Goal: Information Seeking & Learning: Find specific fact

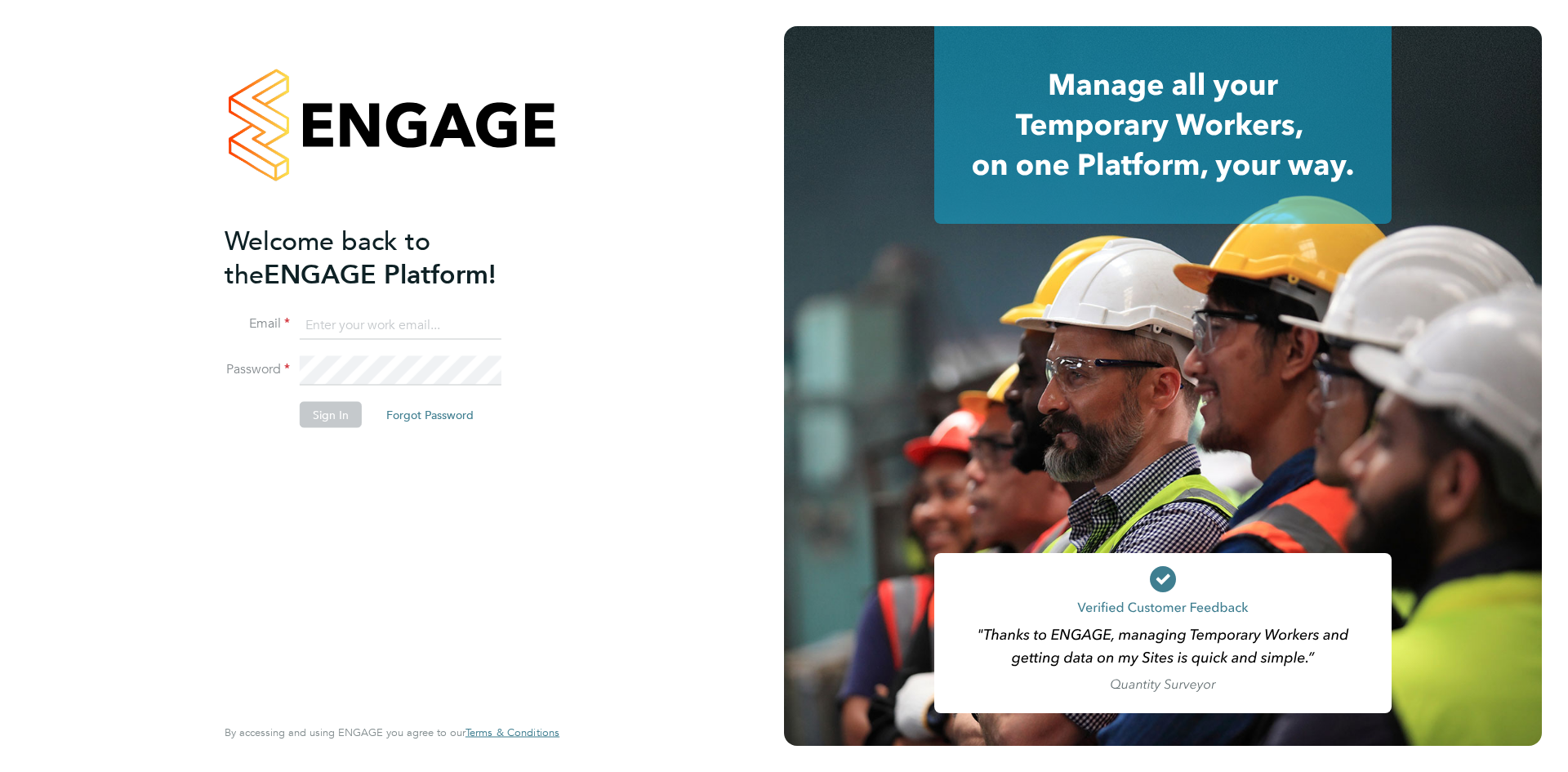
type input "[EMAIL_ADDRESS][DOMAIN_NAME]"
click at [341, 411] on button "Sign In" at bounding box center [331, 414] width 62 height 26
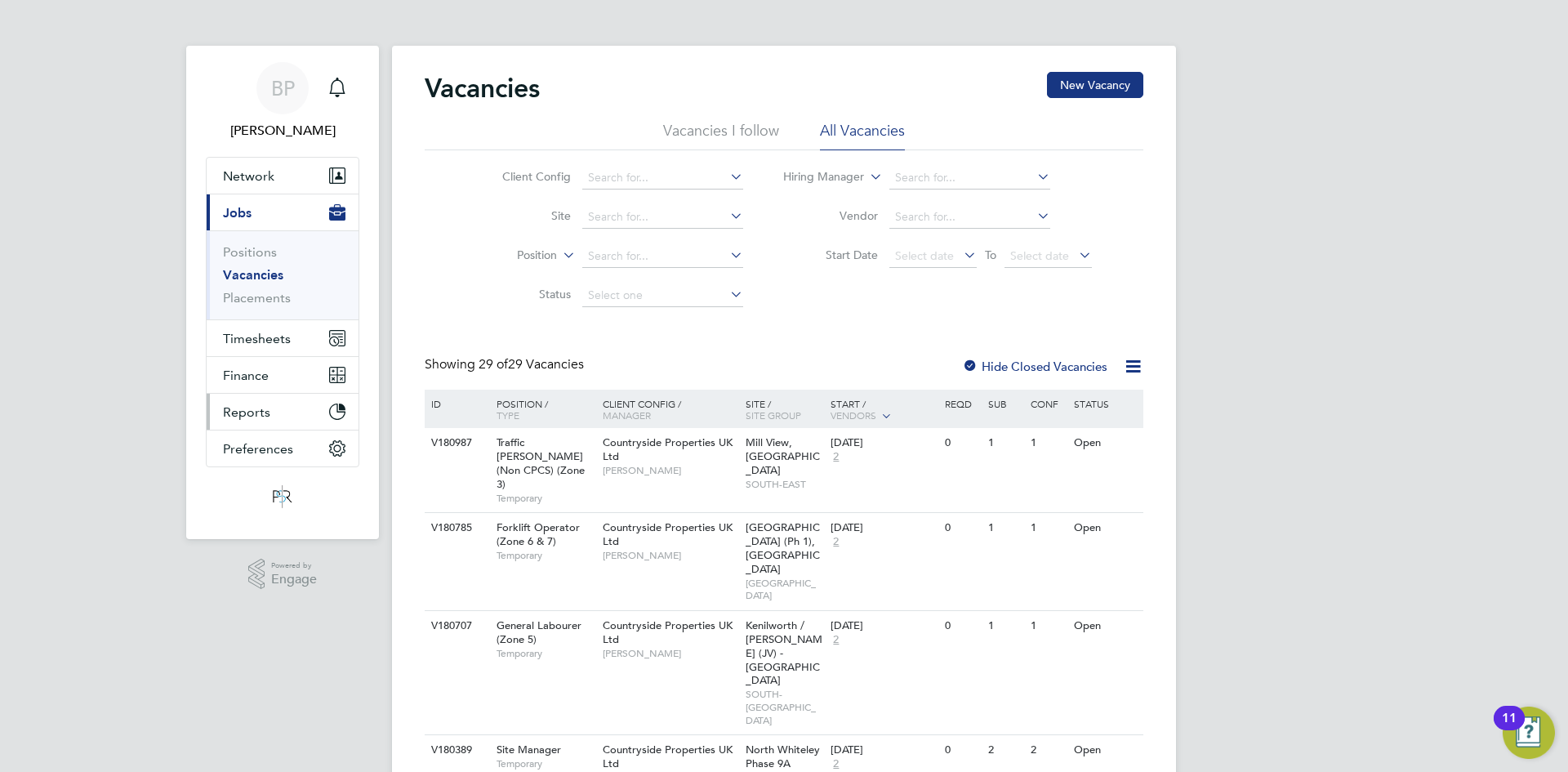
click at [255, 406] on span "Reports" at bounding box center [246, 412] width 47 height 16
click at [249, 408] on span "Reports" at bounding box center [246, 412] width 47 height 16
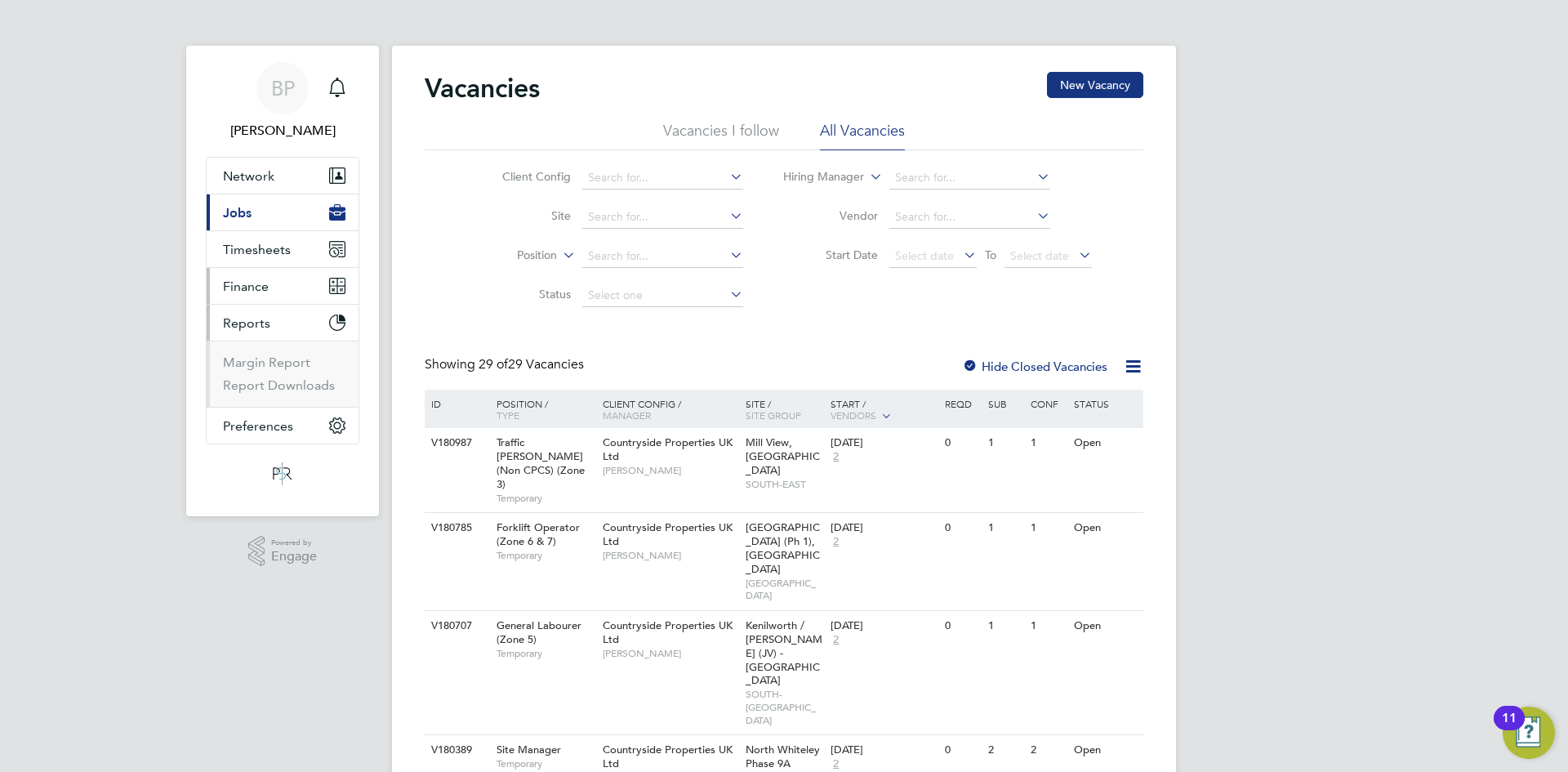
click at [259, 295] on button "Finance" at bounding box center [283, 286] width 152 height 36
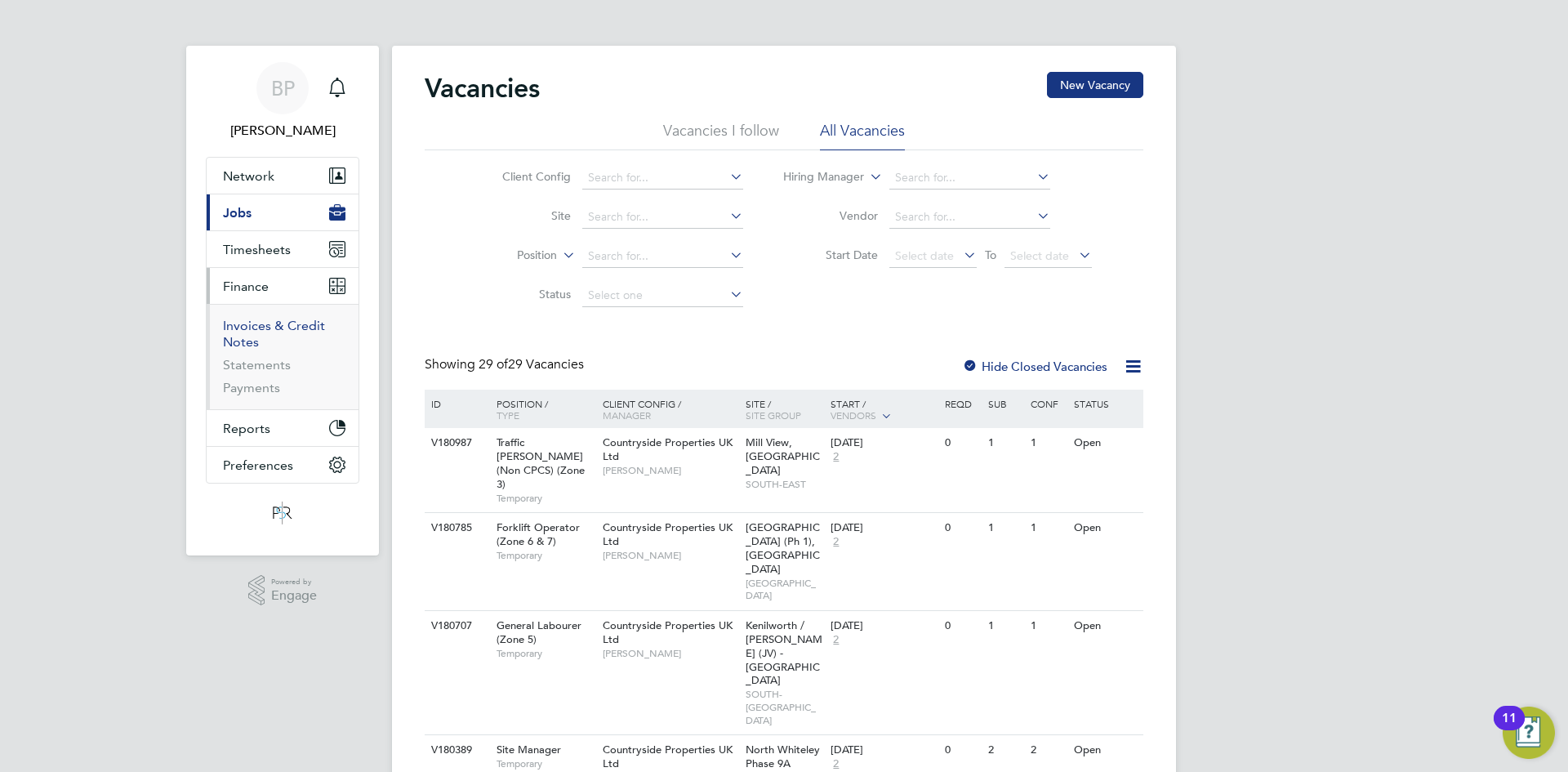
click at [253, 328] on link "Invoices & Credit Notes" at bounding box center [274, 334] width 102 height 32
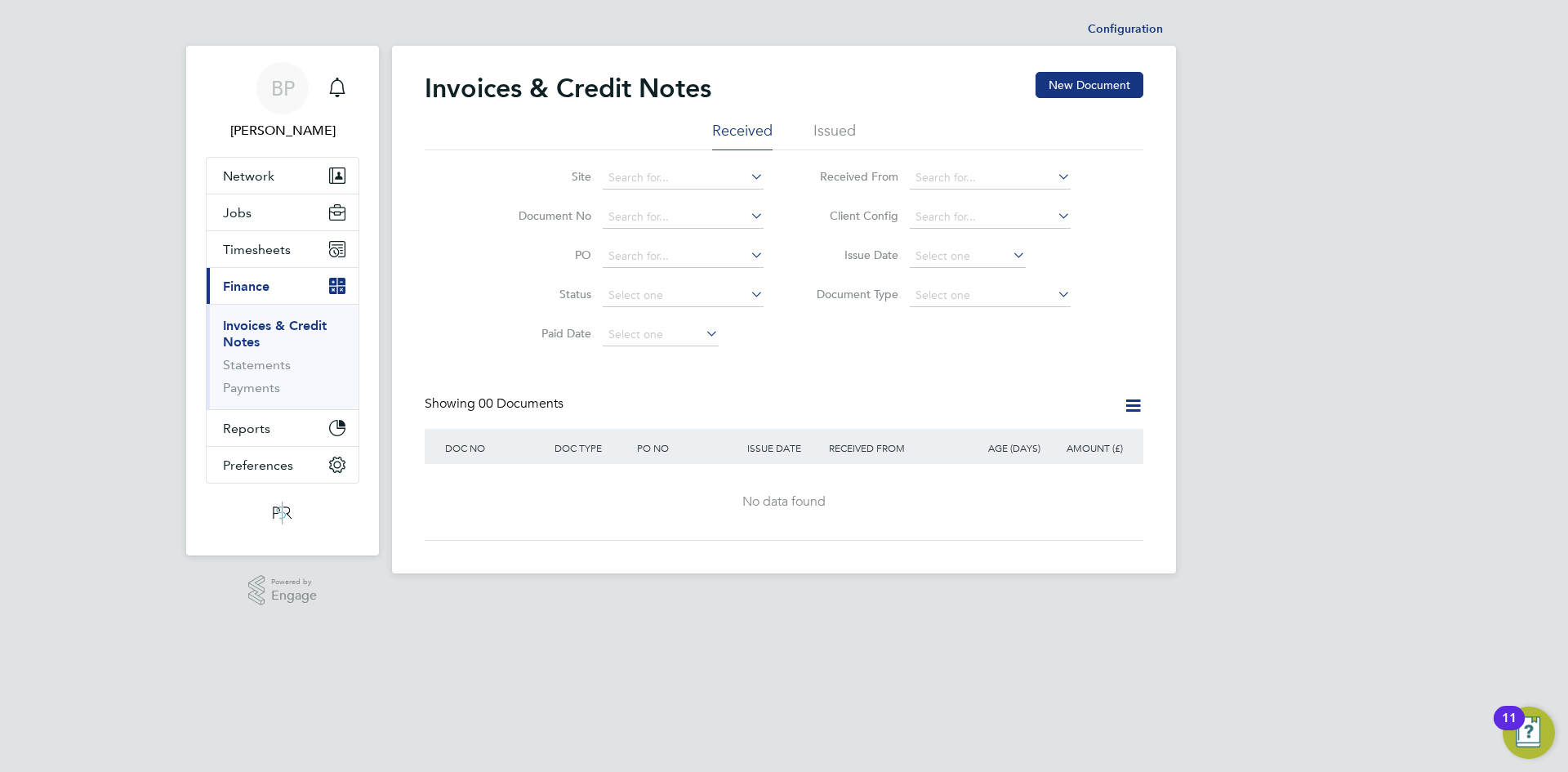
click at [823, 149] on li "Issued" at bounding box center [835, 135] width 42 height 29
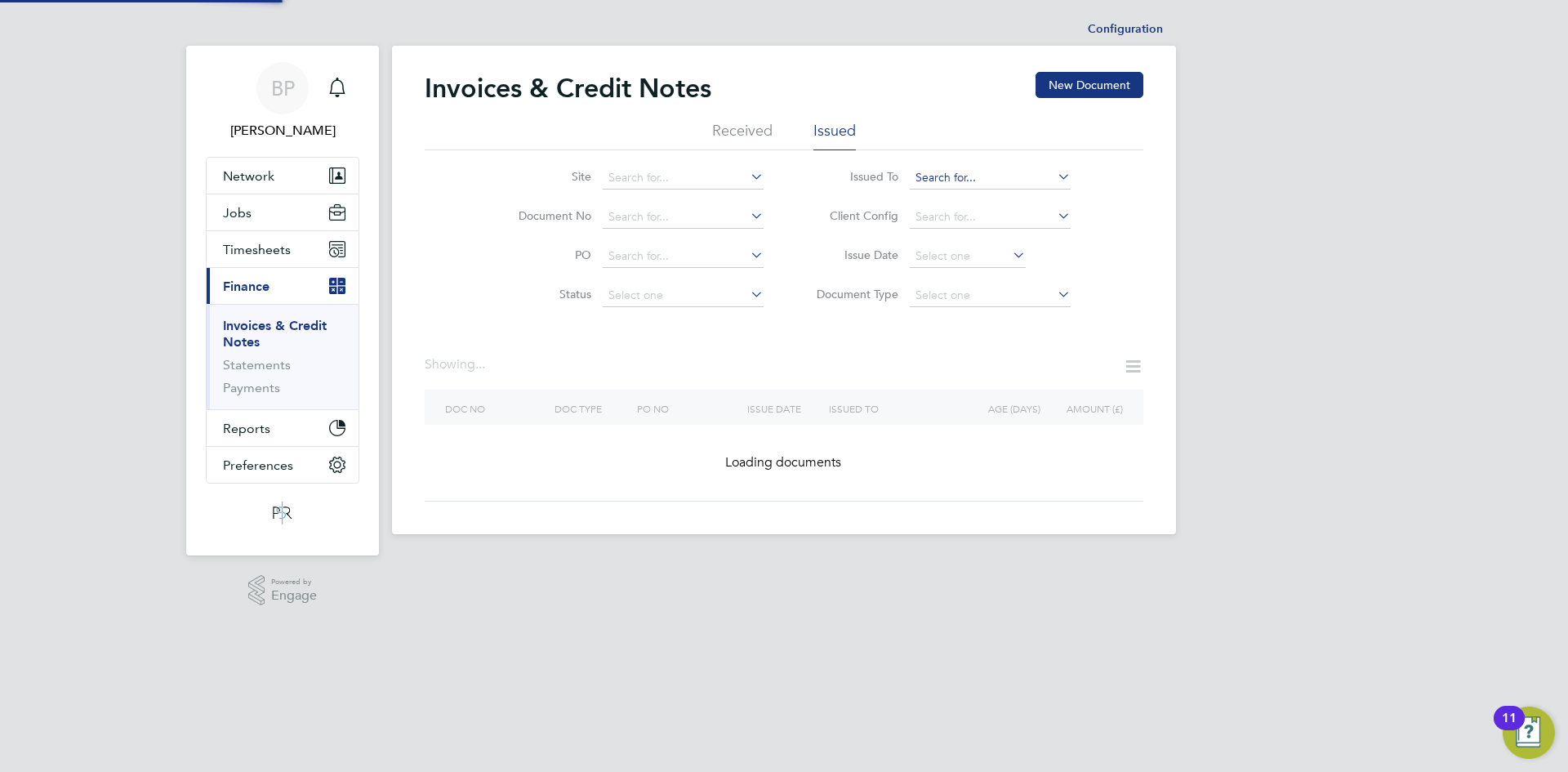
click at [949, 178] on input at bounding box center [990, 178] width 161 height 23
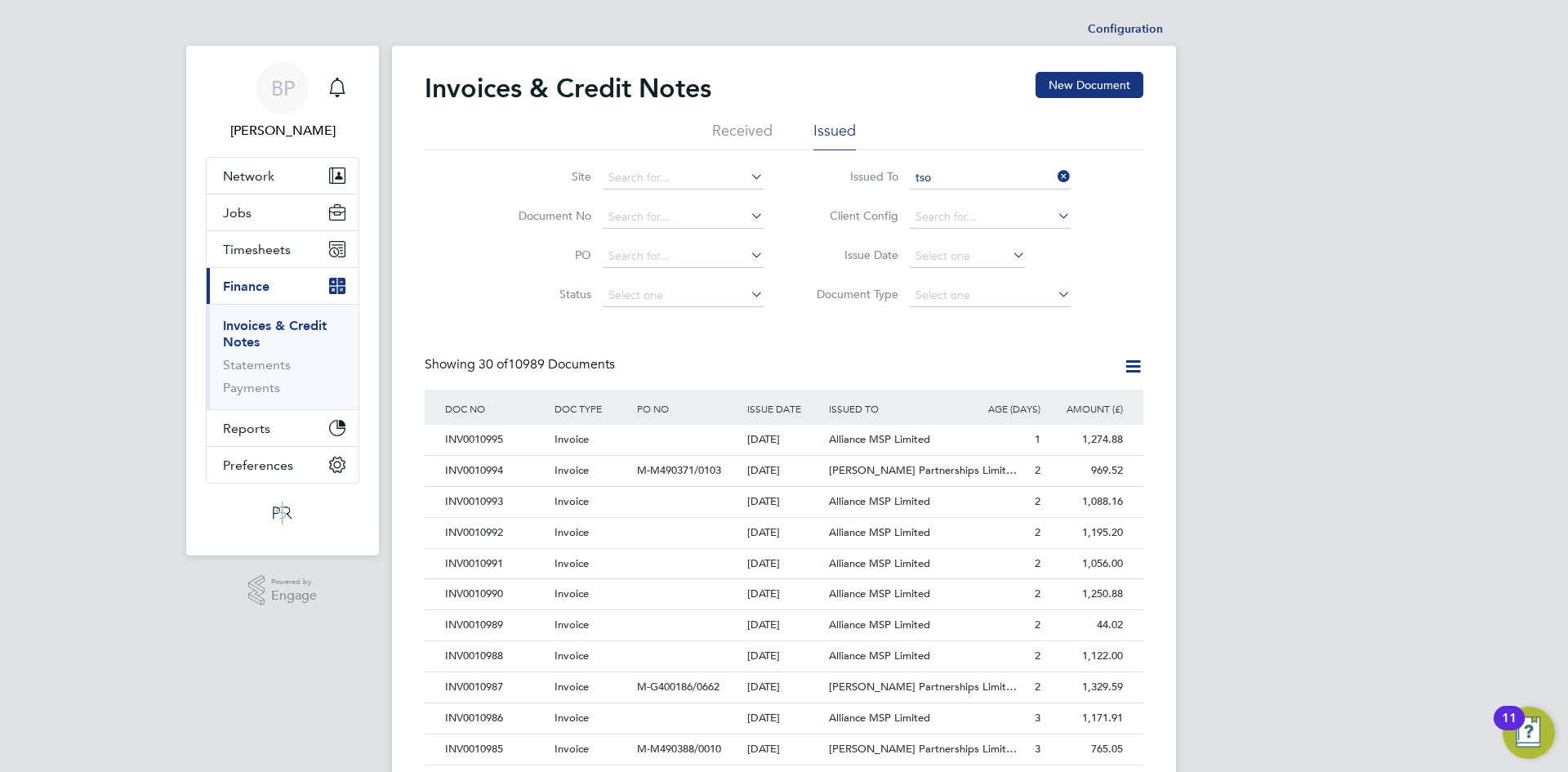
click at [977, 197] on li "TSO SAS UK Branch" at bounding box center [990, 201] width 163 height 22
type input "TSO SAS UK Branch"
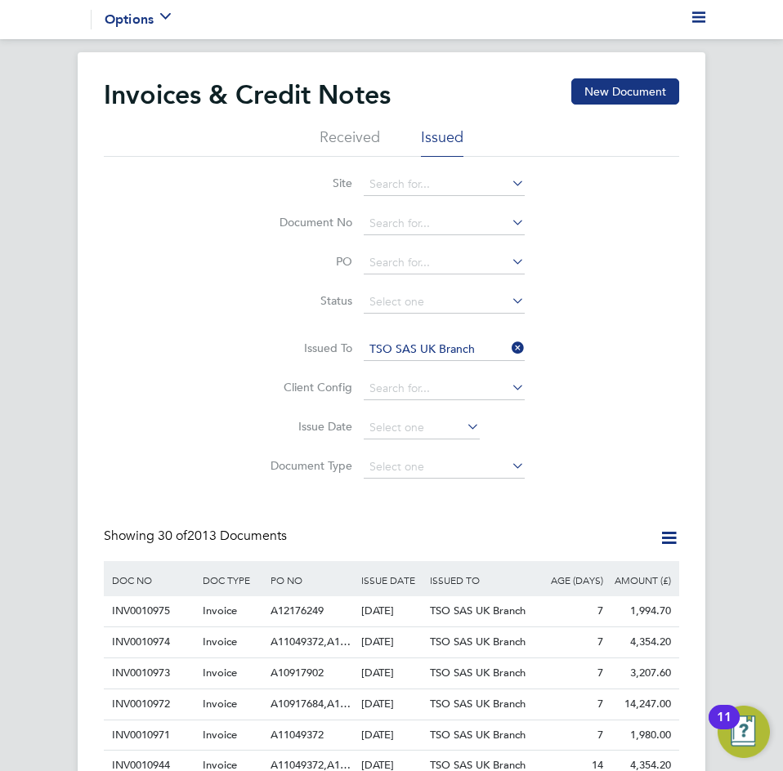
click at [508, 345] on icon at bounding box center [508, 348] width 0 height 23
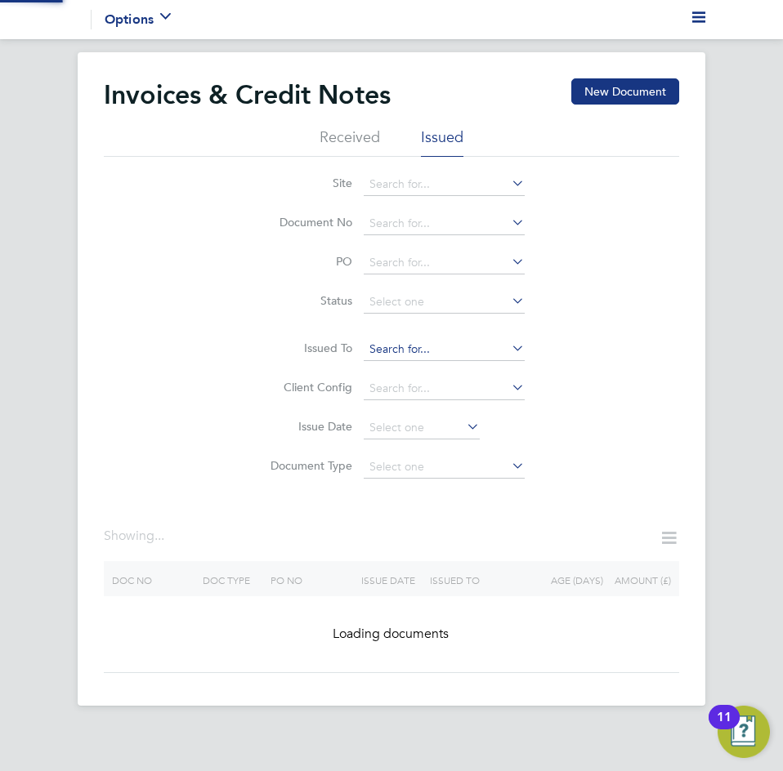
click at [441, 347] on input at bounding box center [443, 349] width 161 height 23
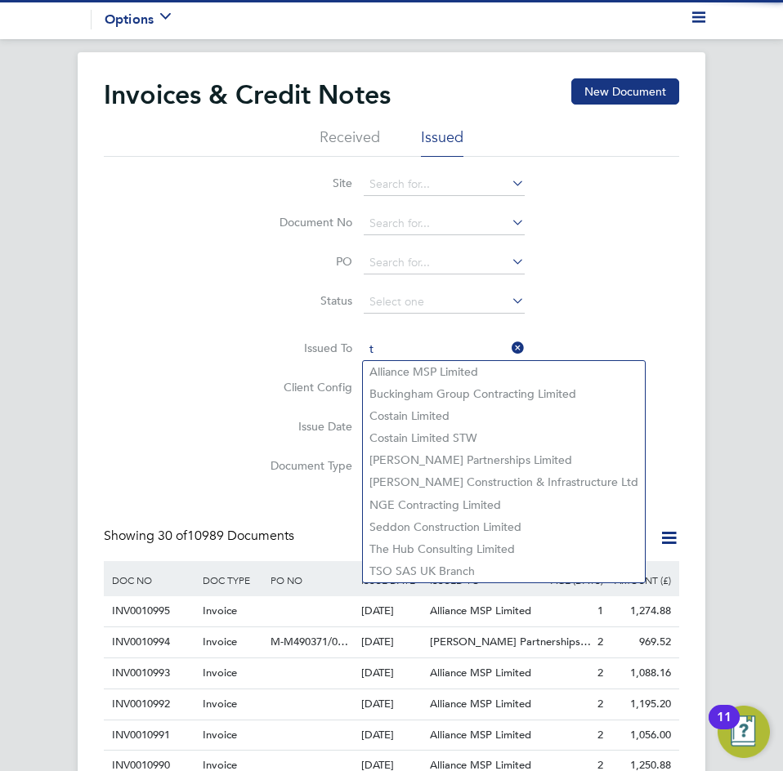
scroll to position [31, 91]
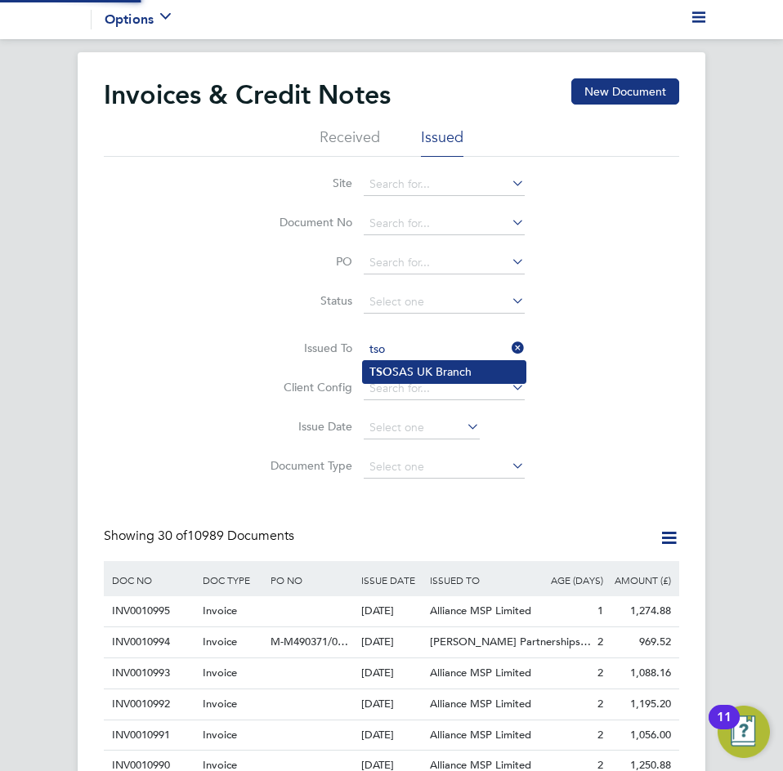
click at [436, 369] on li "TSO SAS UK Branch" at bounding box center [444, 372] width 163 height 22
type input "TSO SAS UK Branch"
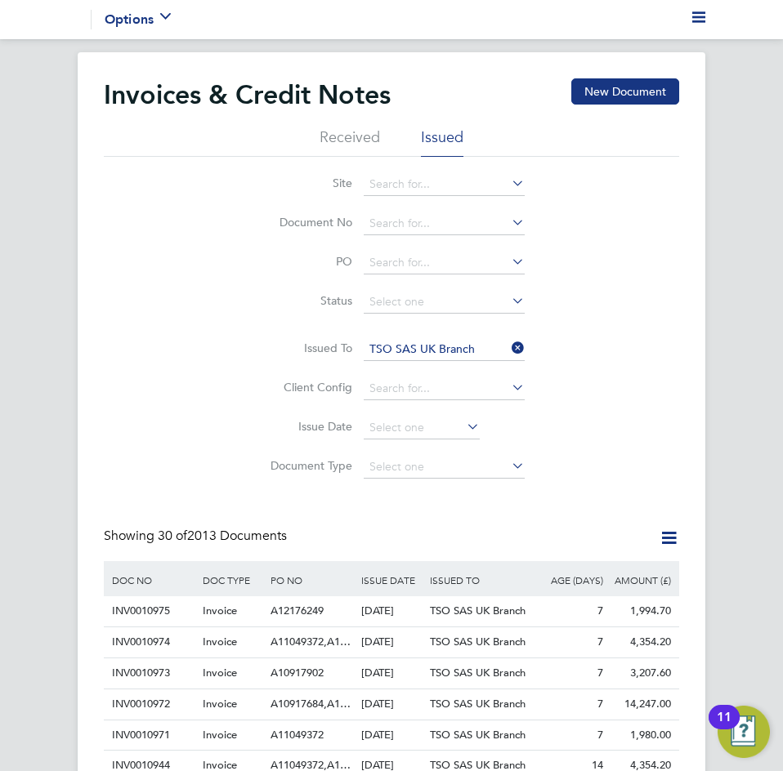
click at [508, 350] on icon at bounding box center [508, 348] width 0 height 23
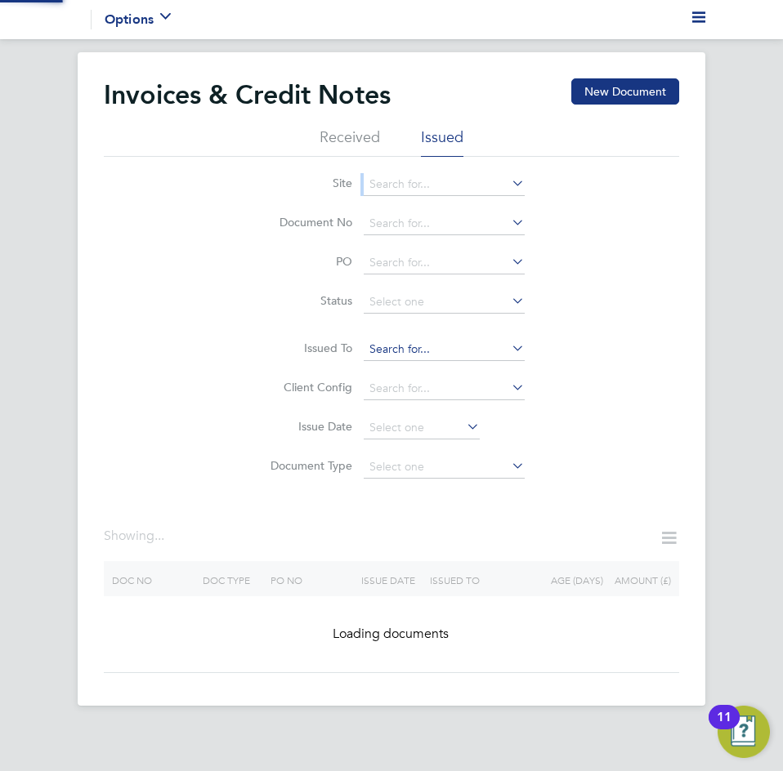
click at [412, 347] on input at bounding box center [443, 349] width 161 height 23
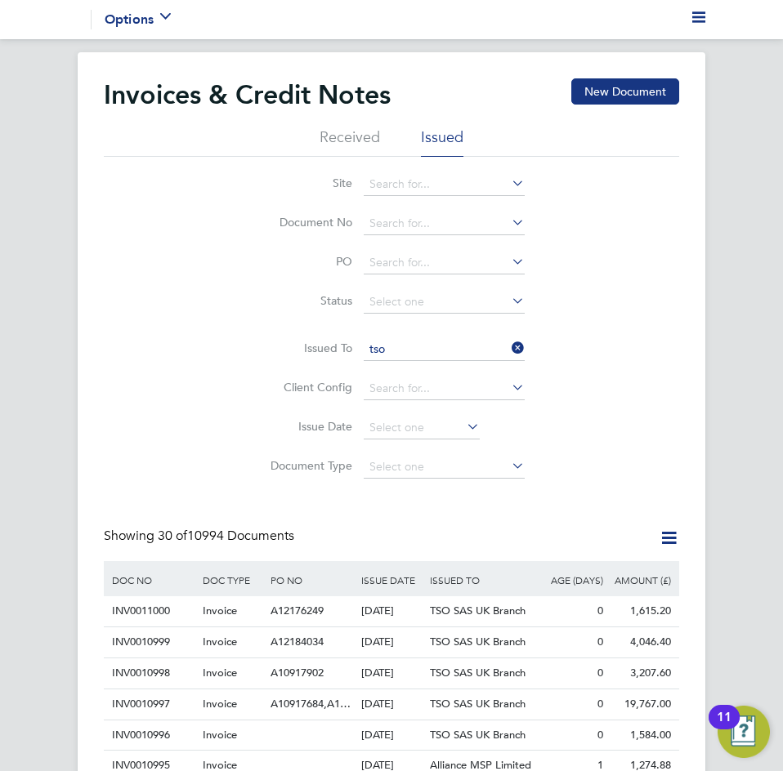
click at [400, 369] on li "TSO SAS UK Branch" at bounding box center [444, 372] width 163 height 22
type input "TSO SAS UK Branch"
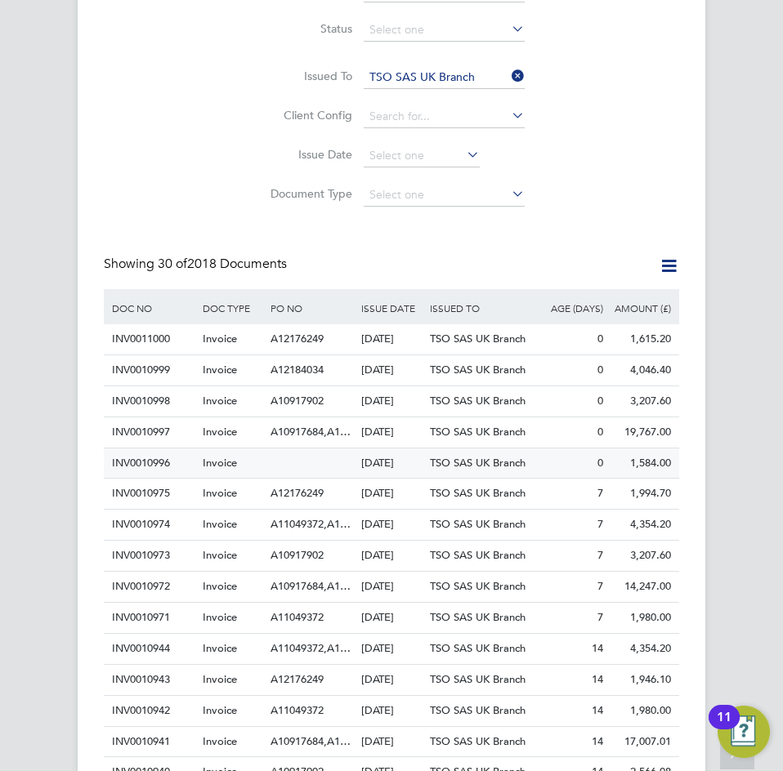
click at [542, 463] on div "0" at bounding box center [572, 463] width 68 height 30
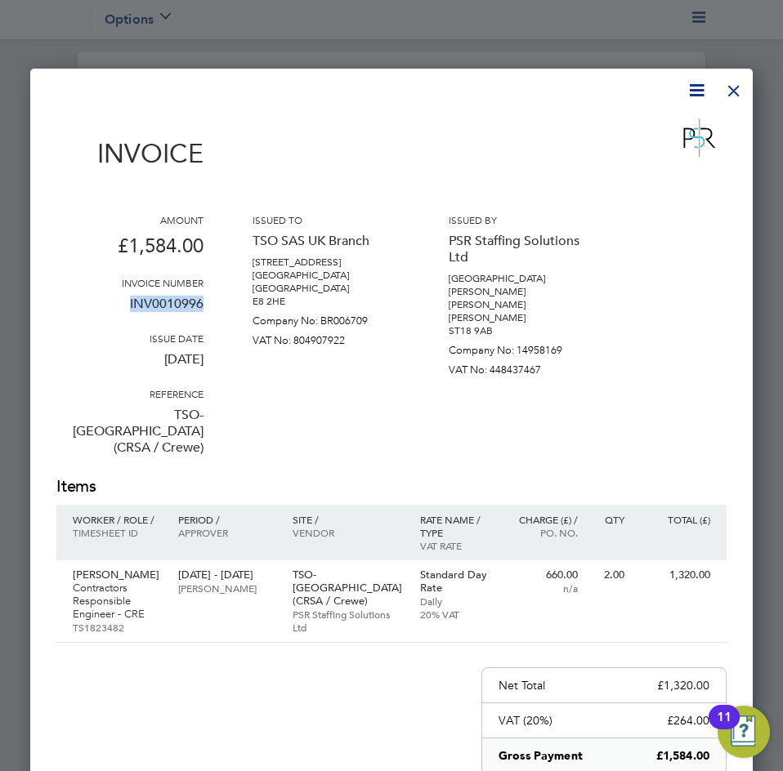
drag, startPoint x: 207, startPoint y: 301, endPoint x: 116, endPoint y: 299, distance: 91.5
click at [116, 299] on div "Amount £1,584.00 Invoice number INV0010996 Issue date [DATE] Reference TSO-[GEO…" at bounding box center [391, 344] width 670 height 262
copy p "INV0010996"
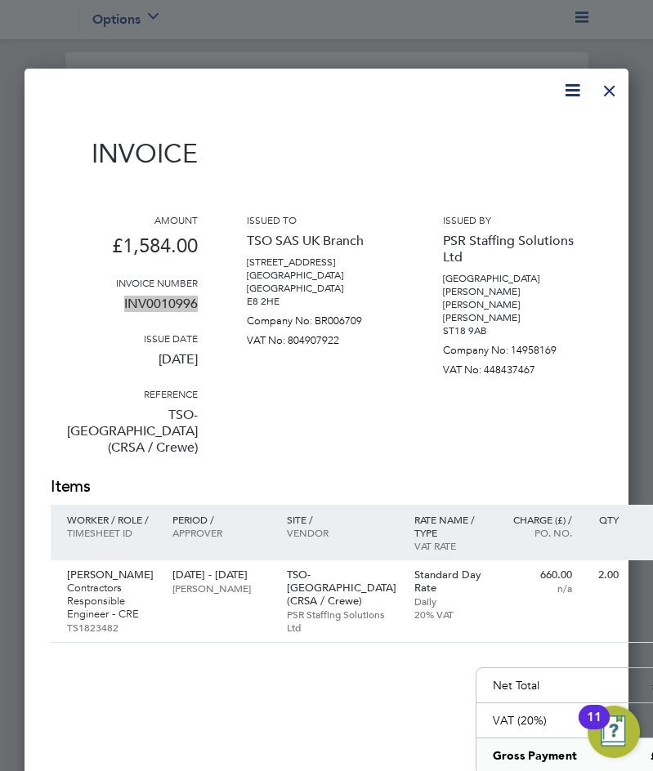
scroll to position [31, 93]
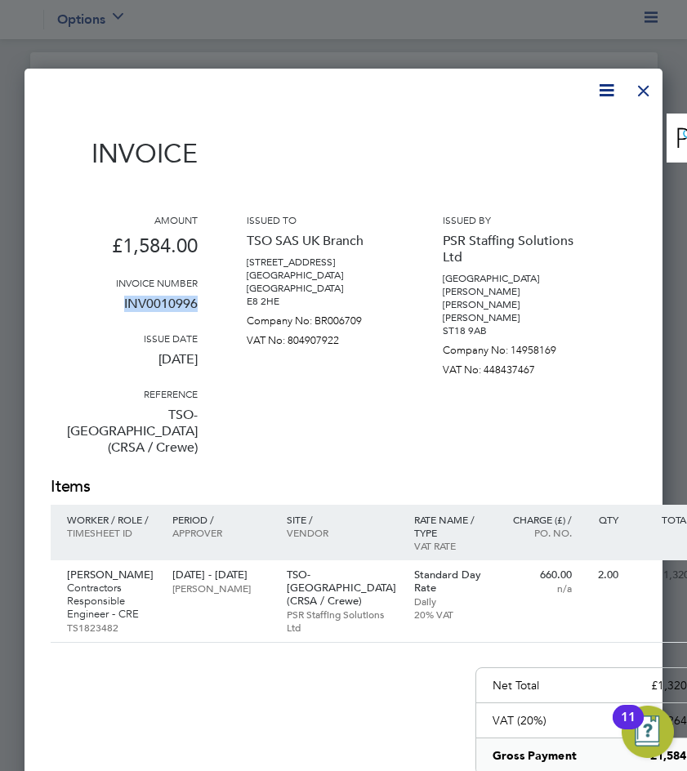
copy p "INV0010996"
click at [644, 94] on div at bounding box center [643, 86] width 29 height 29
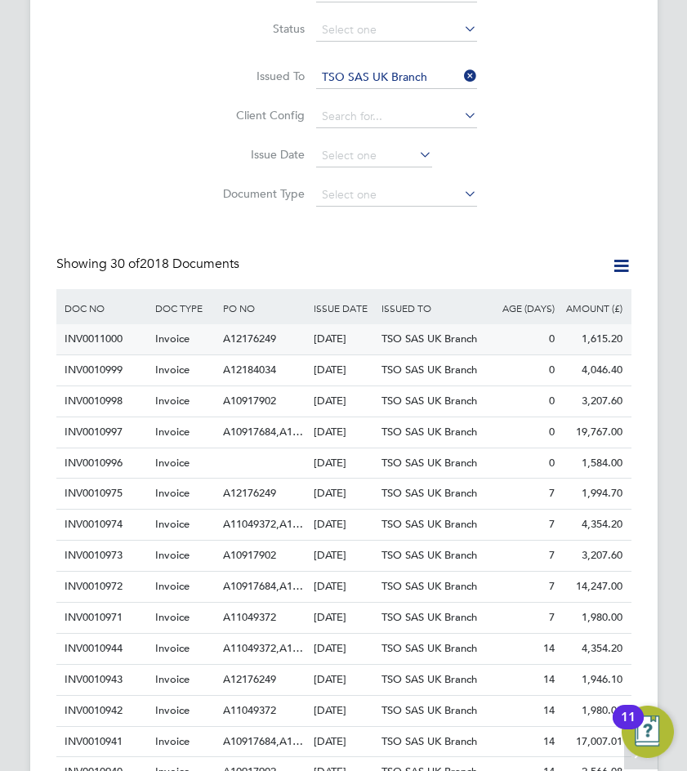
click at [517, 337] on div "0" at bounding box center [525, 339] width 68 height 30
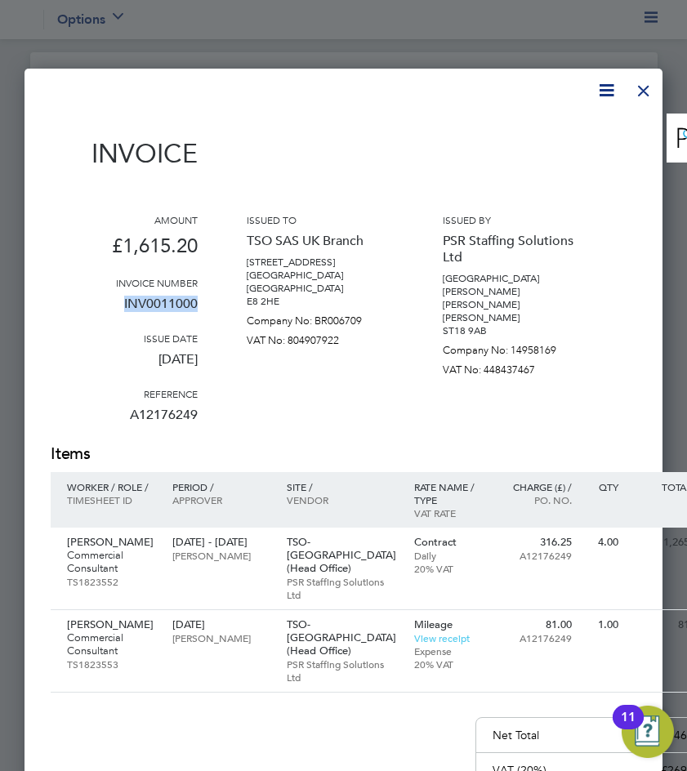
drag, startPoint x: 210, startPoint y: 302, endPoint x: 112, endPoint y: 308, distance: 98.2
click at [112, 308] on div "Amount £1,615.20 Invoice number INV0011000 Issue date [DATE] Reference A1217624…" at bounding box center [386, 328] width 670 height 230
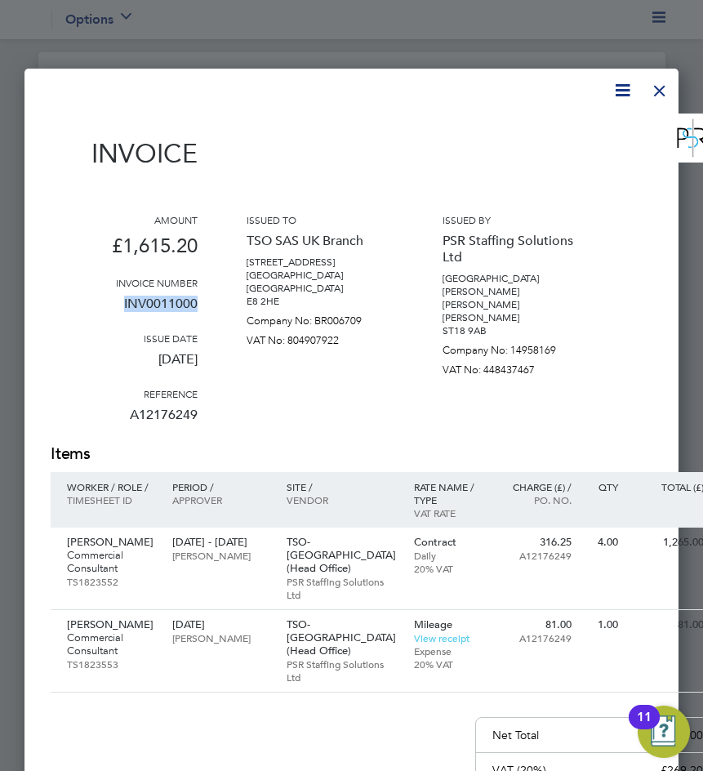
click at [662, 90] on div at bounding box center [659, 86] width 29 height 29
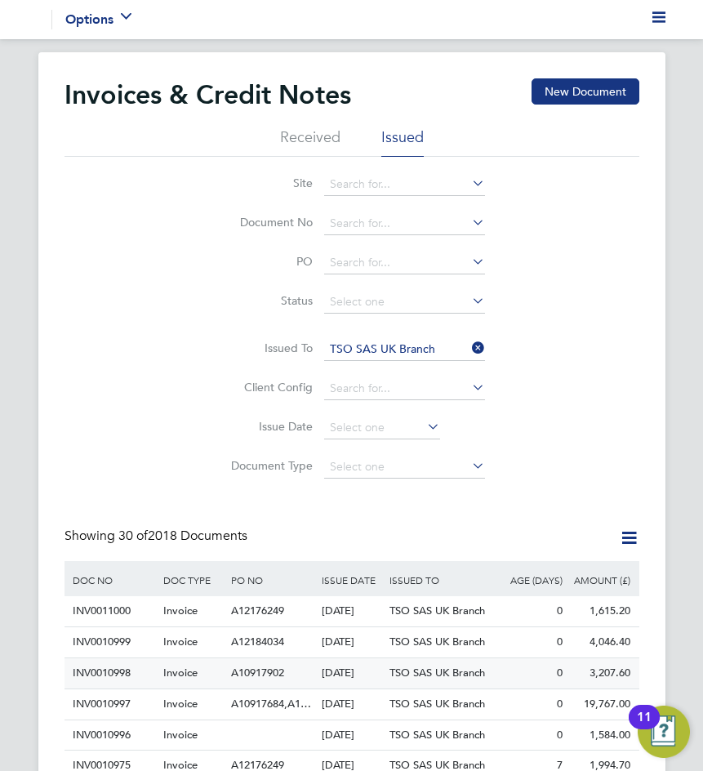
click at [515, 671] on div "0" at bounding box center [533, 673] width 68 height 30
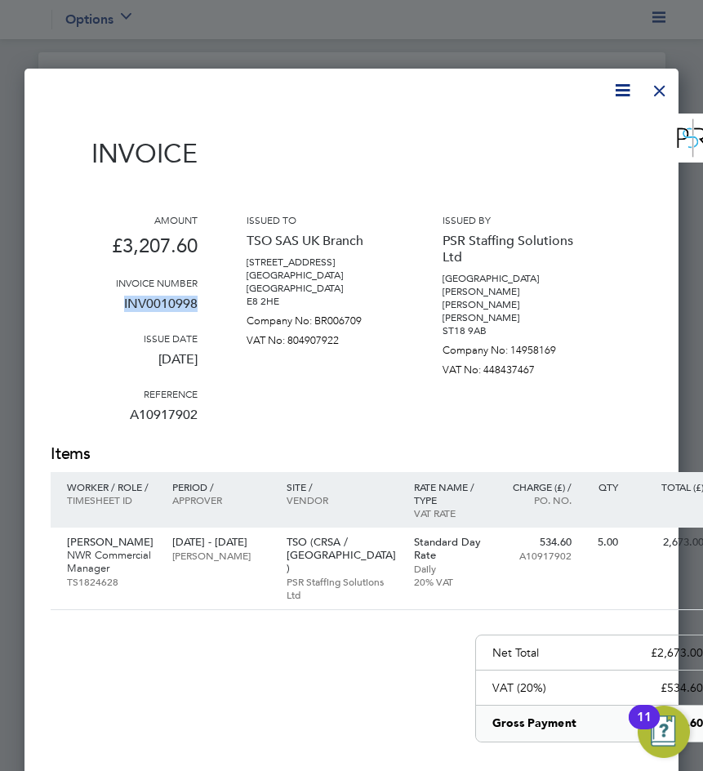
drag, startPoint x: 213, startPoint y: 302, endPoint x: 117, endPoint y: 302, distance: 96.4
click at [117, 302] on div "Amount £3,207.60 Invoice number INV0010998 Issue date [DATE] Reference A1091790…" at bounding box center [386, 328] width 670 height 230
copy p "INV0010998"
click at [659, 90] on div at bounding box center [659, 86] width 29 height 29
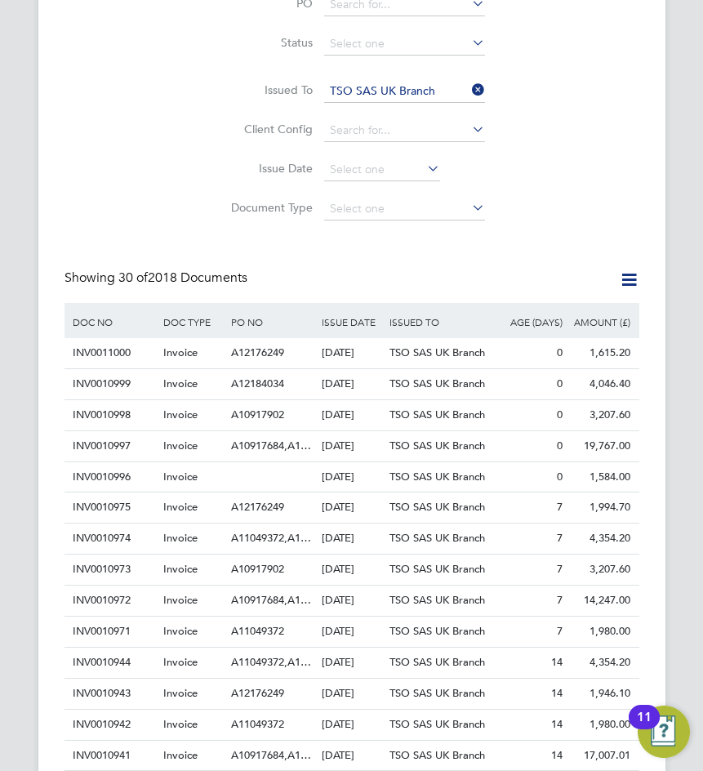
scroll to position [272, 0]
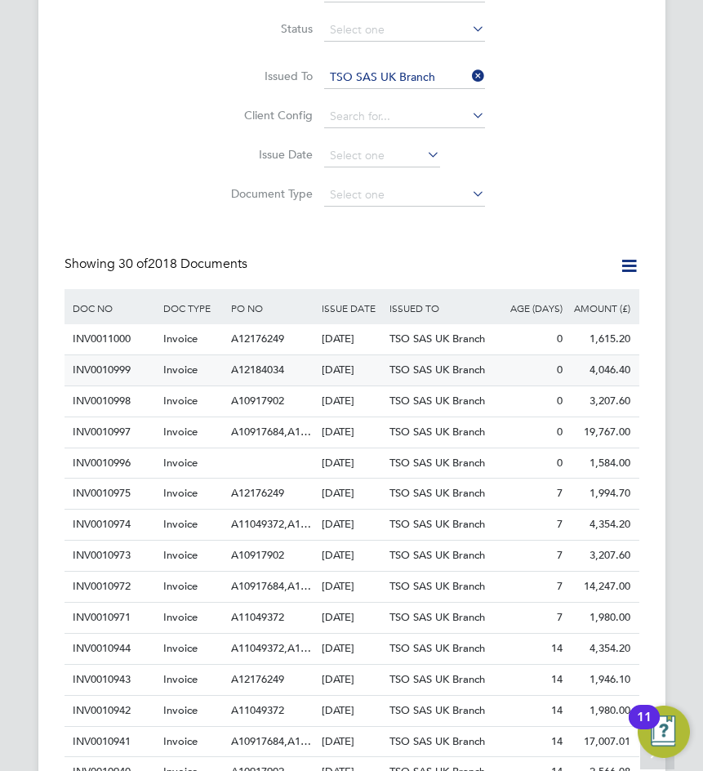
click at [593, 374] on div "4,046.40" at bounding box center [601, 370] width 68 height 30
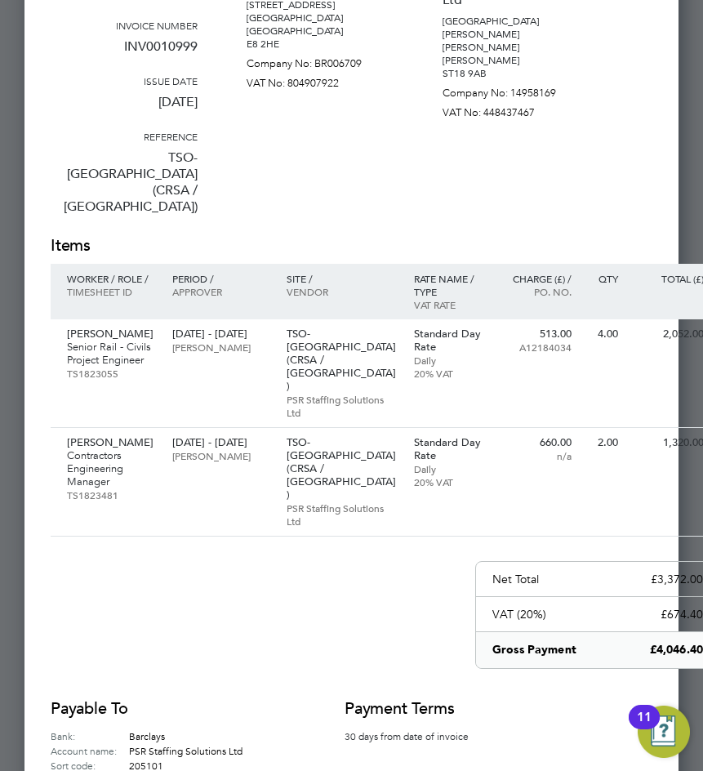
scroll to position [273, 0]
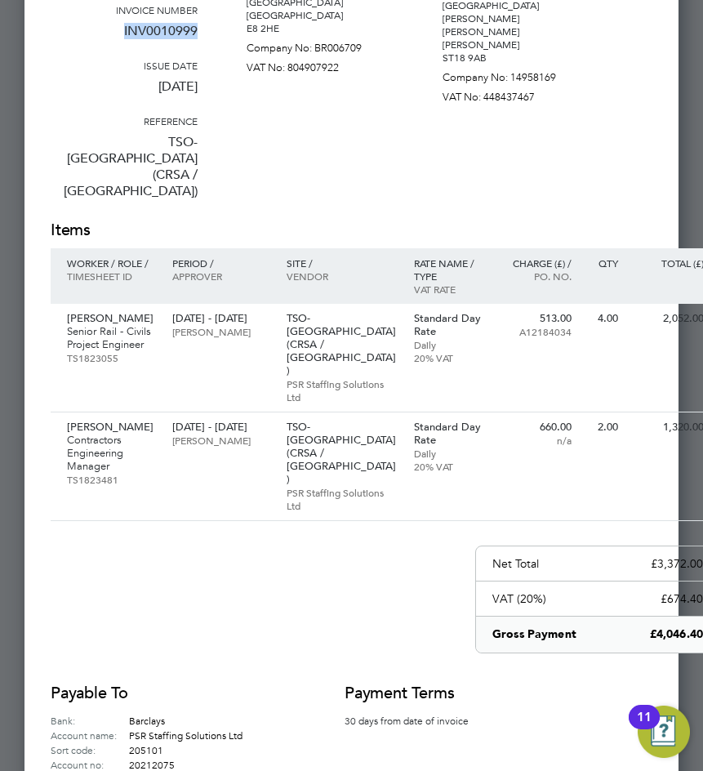
drag, startPoint x: 188, startPoint y: 37, endPoint x: 109, endPoint y: 35, distance: 78.4
click at [109, 35] on div "Amount £4,046.40 Invoice number INV0010999 Issue date [DATE] Reference TSO-[GEO…" at bounding box center [386, 79] width 670 height 279
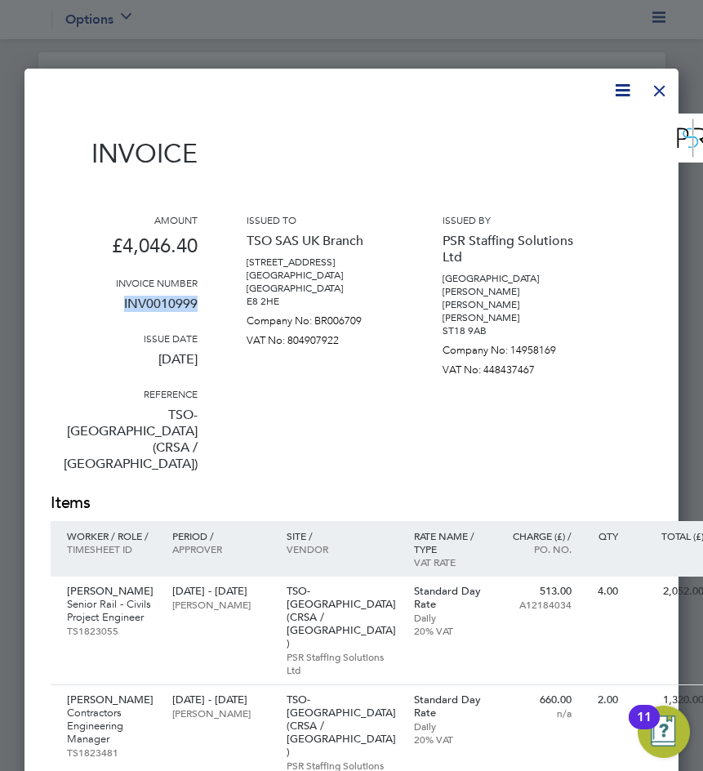
click at [669, 96] on div at bounding box center [659, 86] width 29 height 29
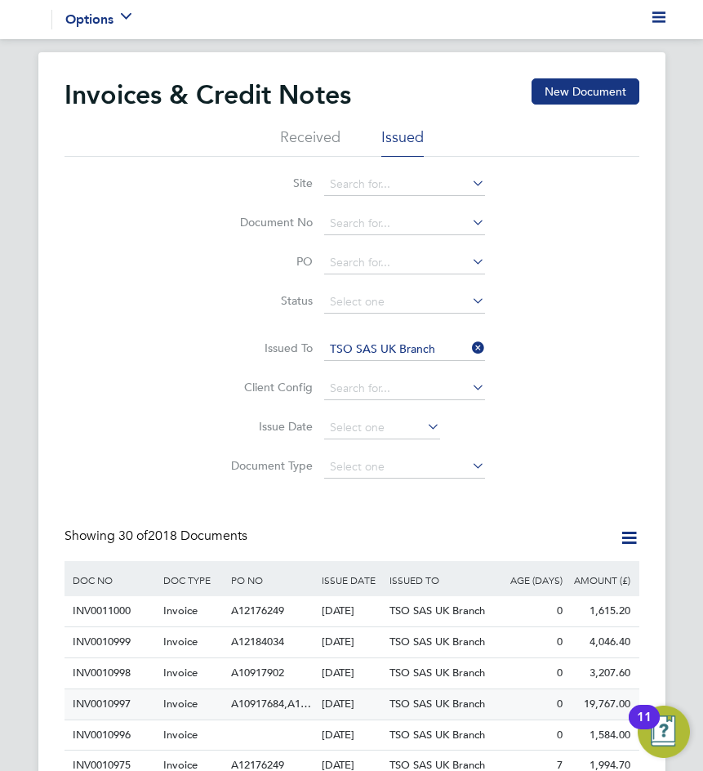
click at [412, 699] on span "TSO SAS UK Branch" at bounding box center [438, 704] width 96 height 14
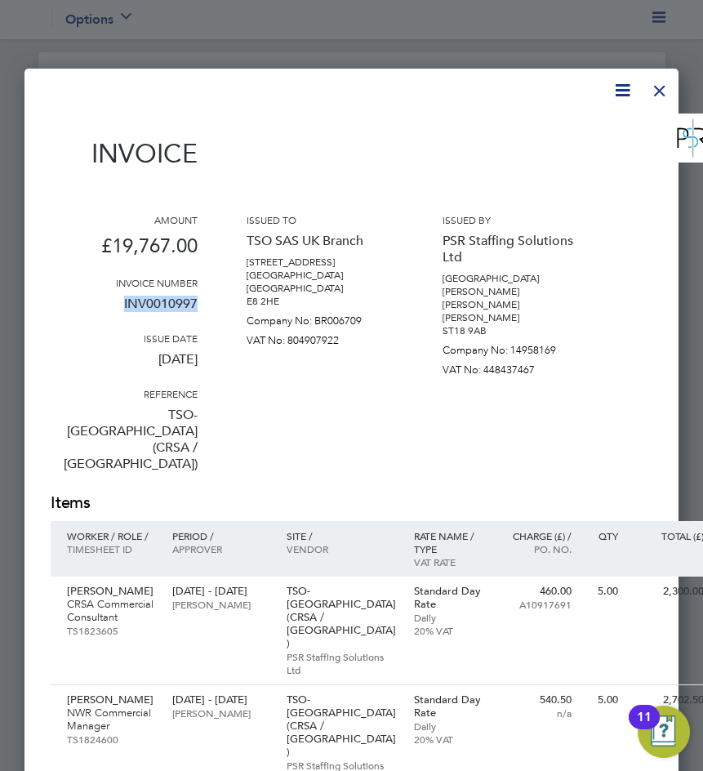
drag, startPoint x: 203, startPoint y: 303, endPoint x: 118, endPoint y: 301, distance: 85.8
click at [109, 302] on div "Amount £19,767.00 Invoice number INV0010997 Issue date [DATE] Reference TSO-[GE…" at bounding box center [386, 352] width 670 height 279
copy p "INV0010997"
click at [653, 86] on div at bounding box center [659, 86] width 29 height 29
